Goal: Check status: Check status

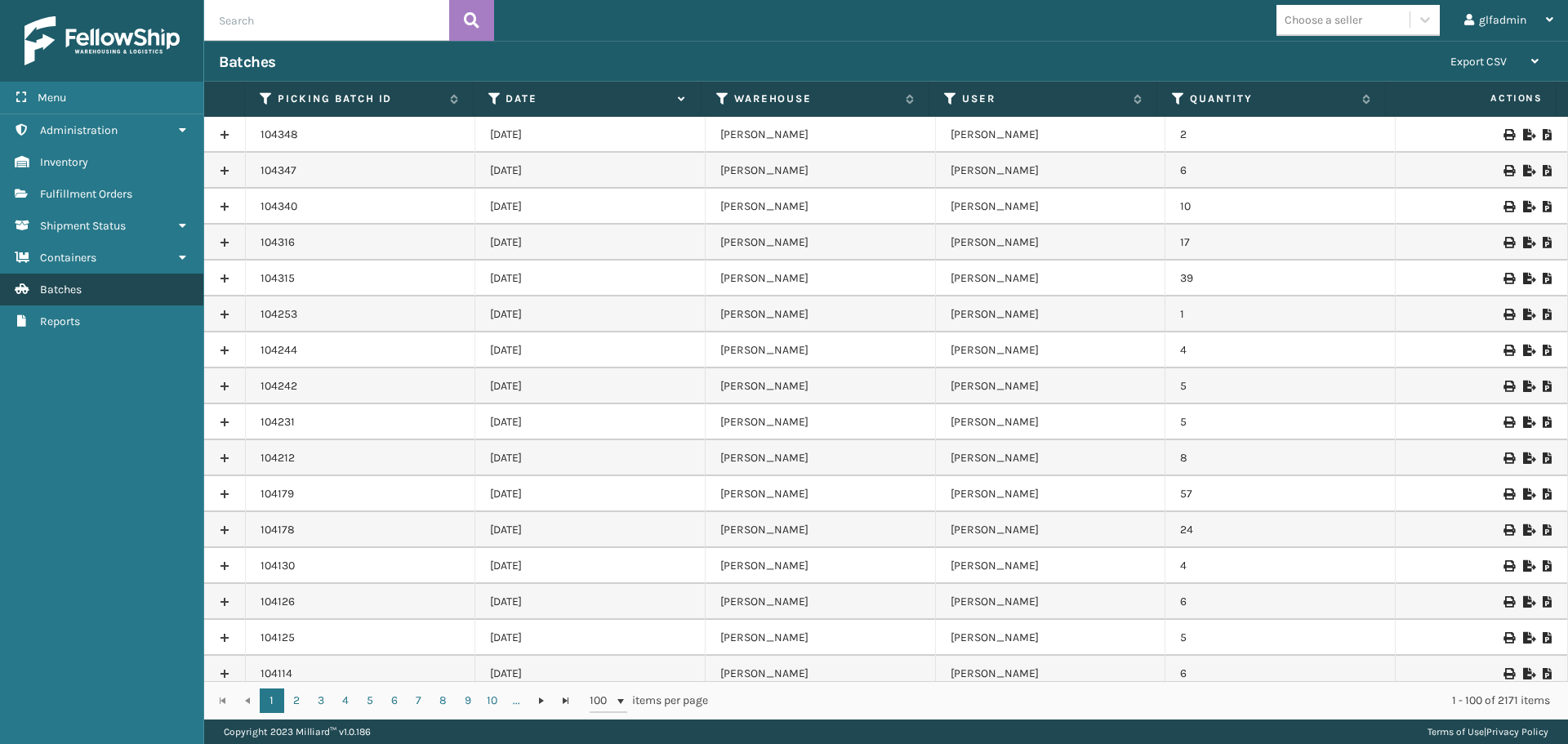
click at [68, 292] on span "Batches" at bounding box center [61, 289] width 41 height 14
click at [1524, 130] on icon at bounding box center [1528, 135] width 9 height 11
click at [1524, 168] on icon at bounding box center [1528, 170] width 9 height 11
click at [101, 220] on span "Shipment Status" at bounding box center [83, 226] width 86 height 14
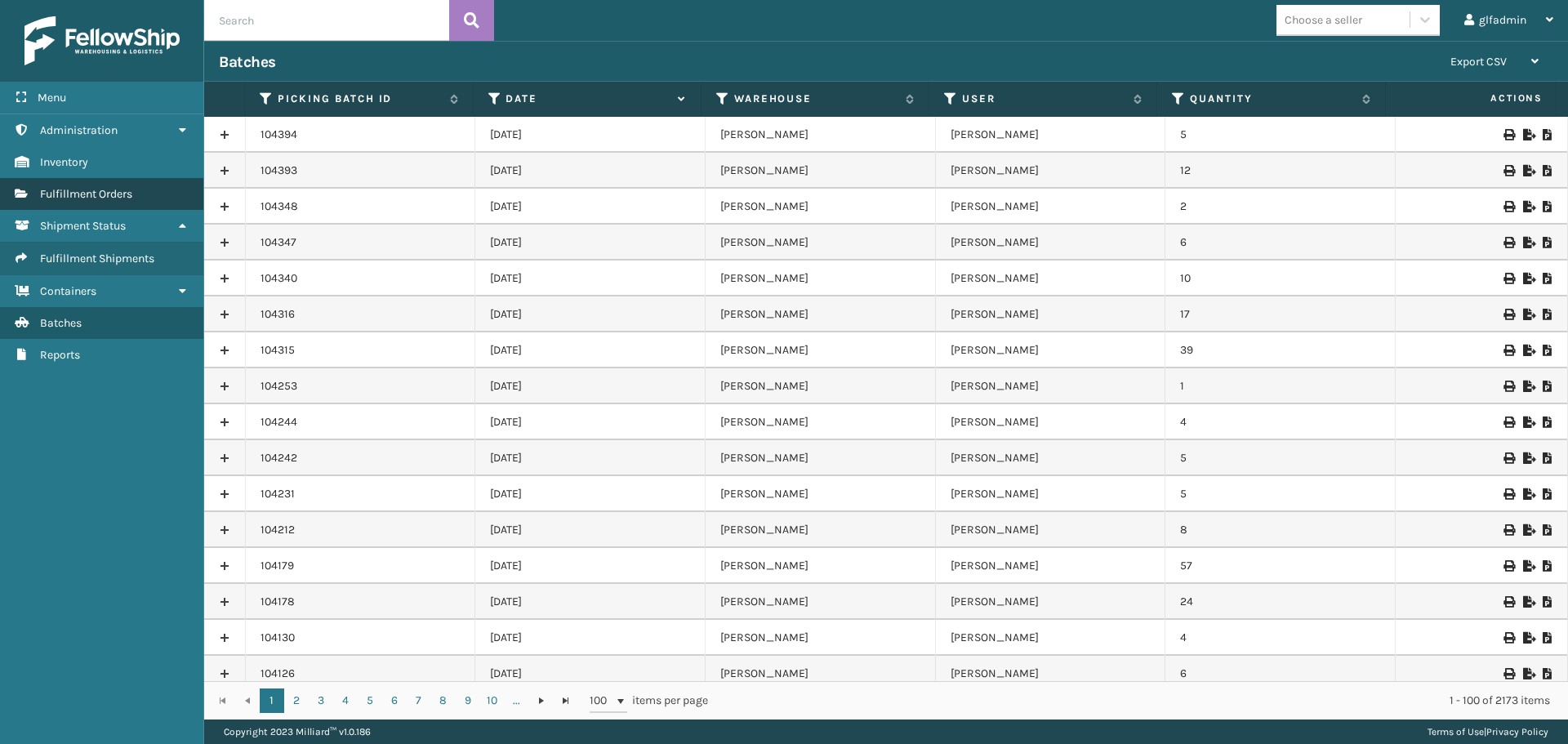
click at [133, 202] on link "Fulfillment Orders" at bounding box center [102, 194] width 203 height 32
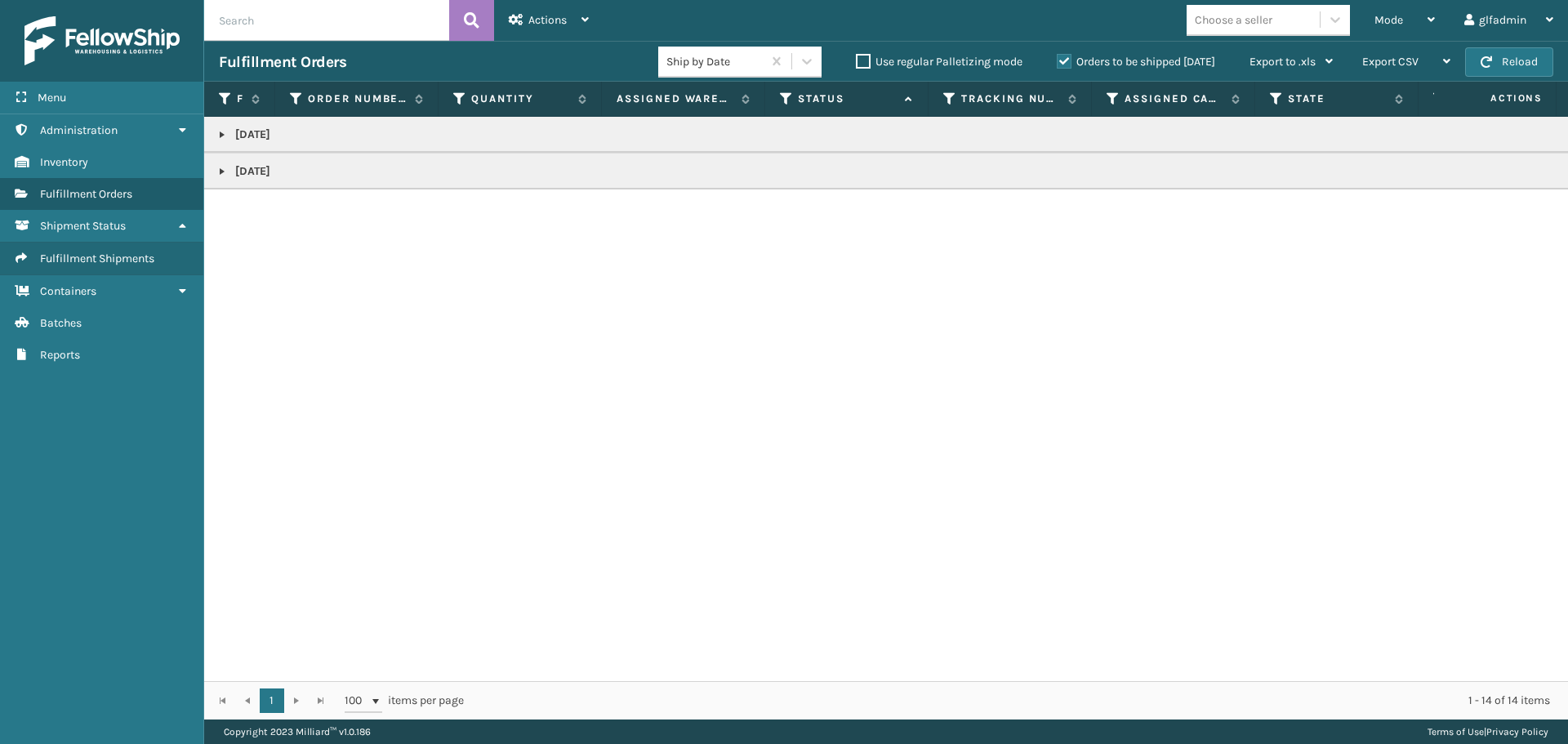
click at [215, 133] on td "[DATE]" at bounding box center [1014, 135] width 1619 height 36
click at [226, 133] on link at bounding box center [222, 135] width 13 height 13
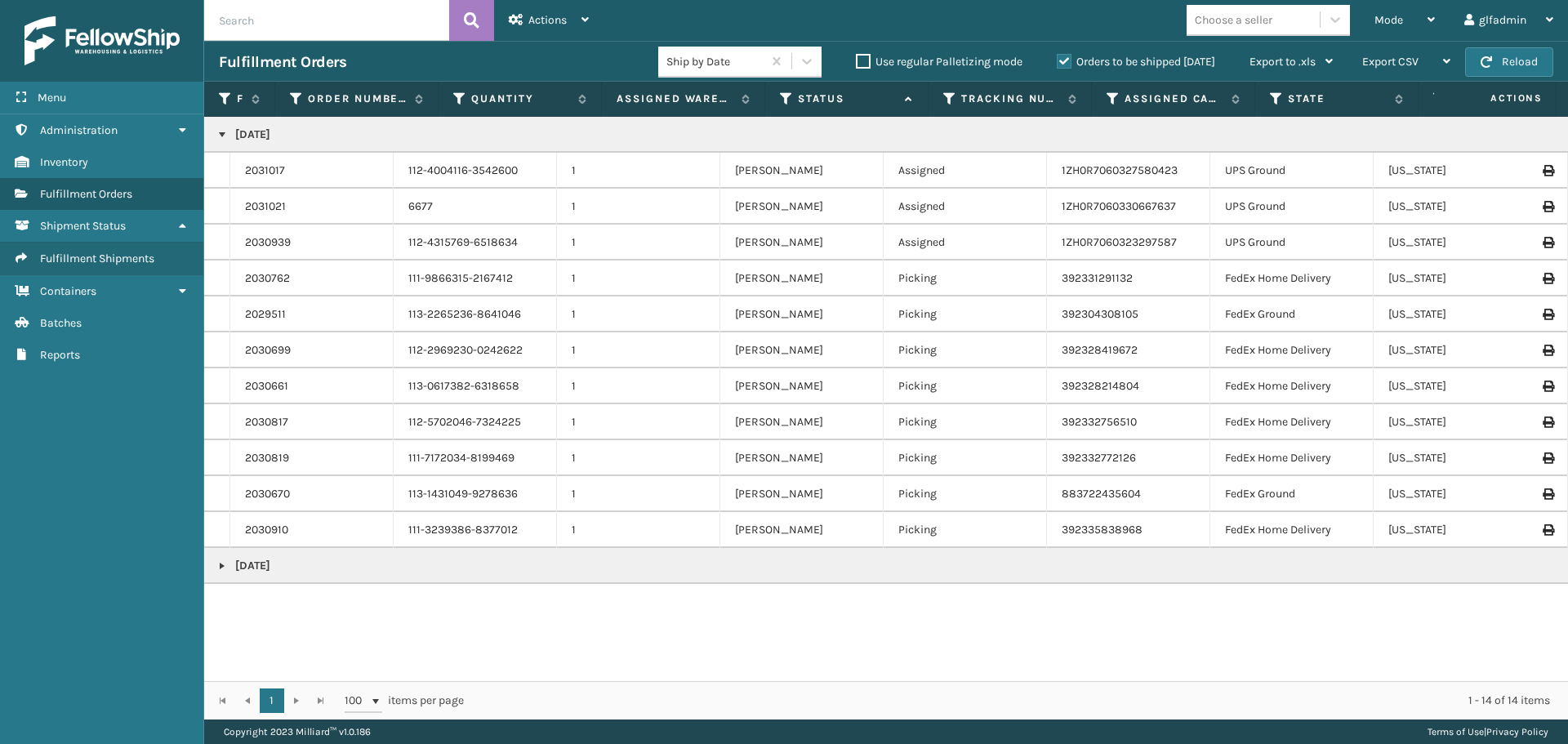
click at [225, 559] on td "8/21/2025" at bounding box center [1014, 565] width 1619 height 36
click at [225, 559] on p "8/21/2025" at bounding box center [1014, 565] width 1590 height 16
drag, startPoint x: 225, startPoint y: 560, endPoint x: 222, endPoint y: 568, distance: 8.5
click at [224, 561] on link at bounding box center [222, 566] width 13 height 13
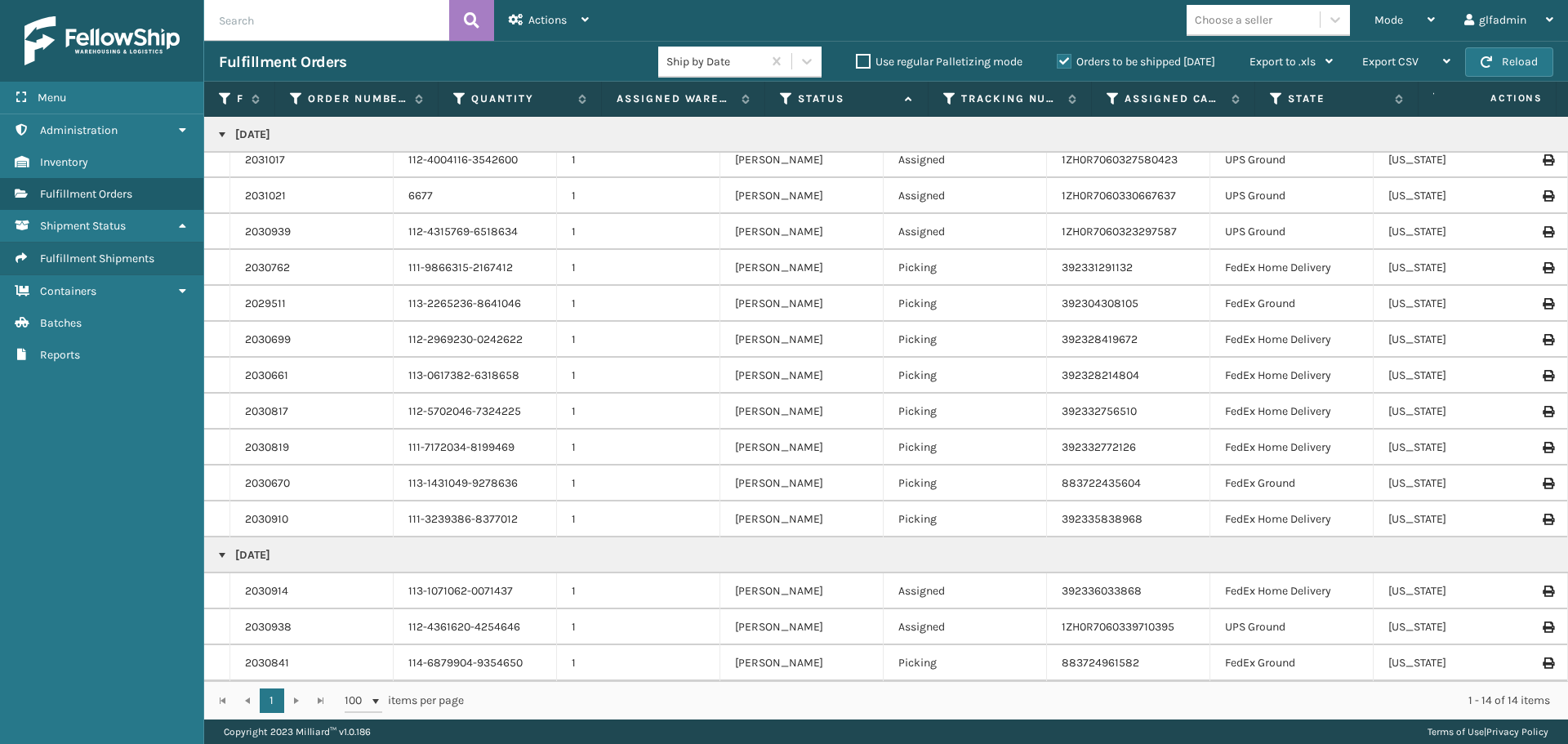
scroll to position [23, 0]
